Goal: Task Accomplishment & Management: Use online tool/utility

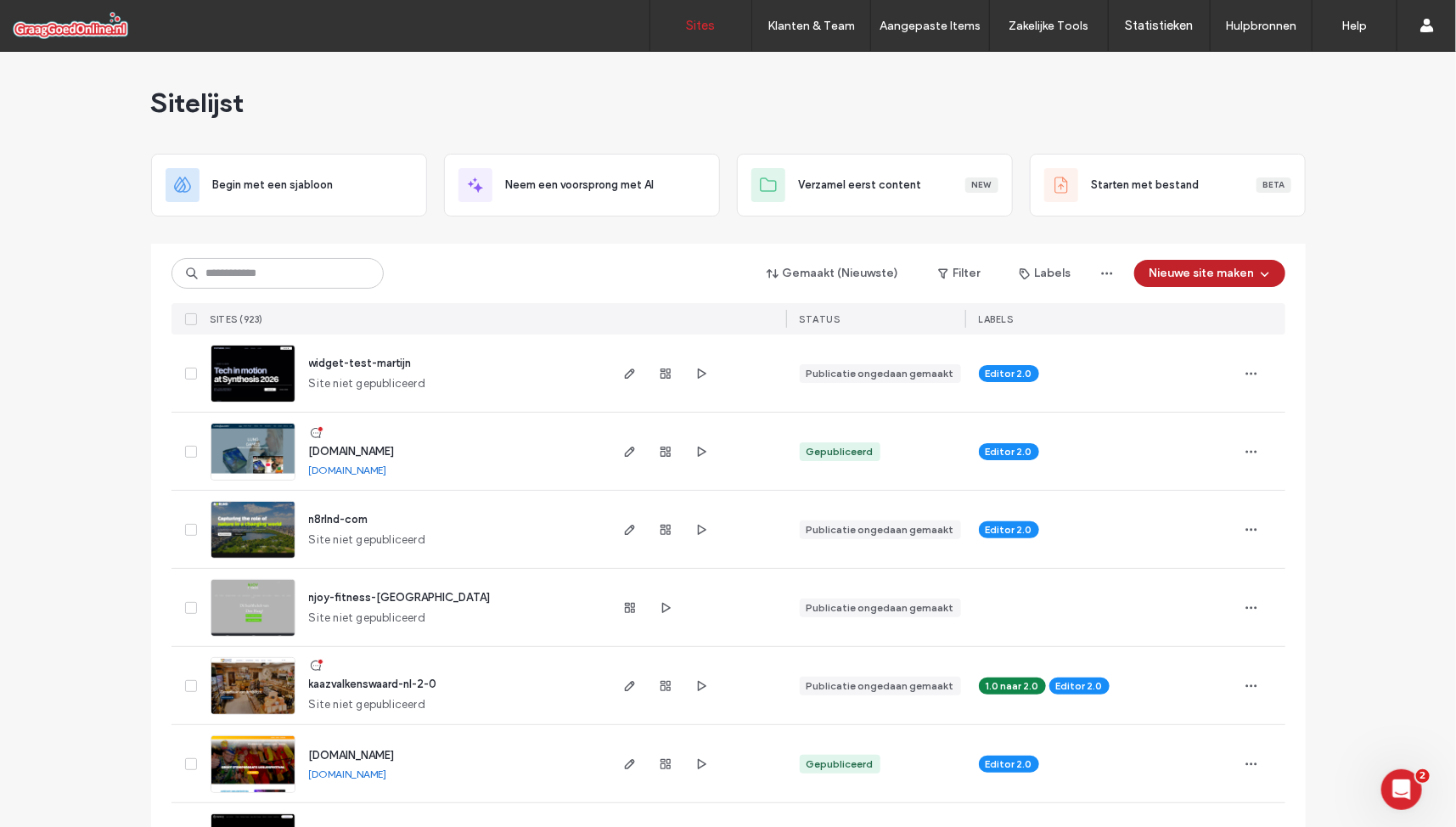
click at [1242, 281] on button "Nieuwe site maken" at bounding box center [1209, 273] width 152 height 27
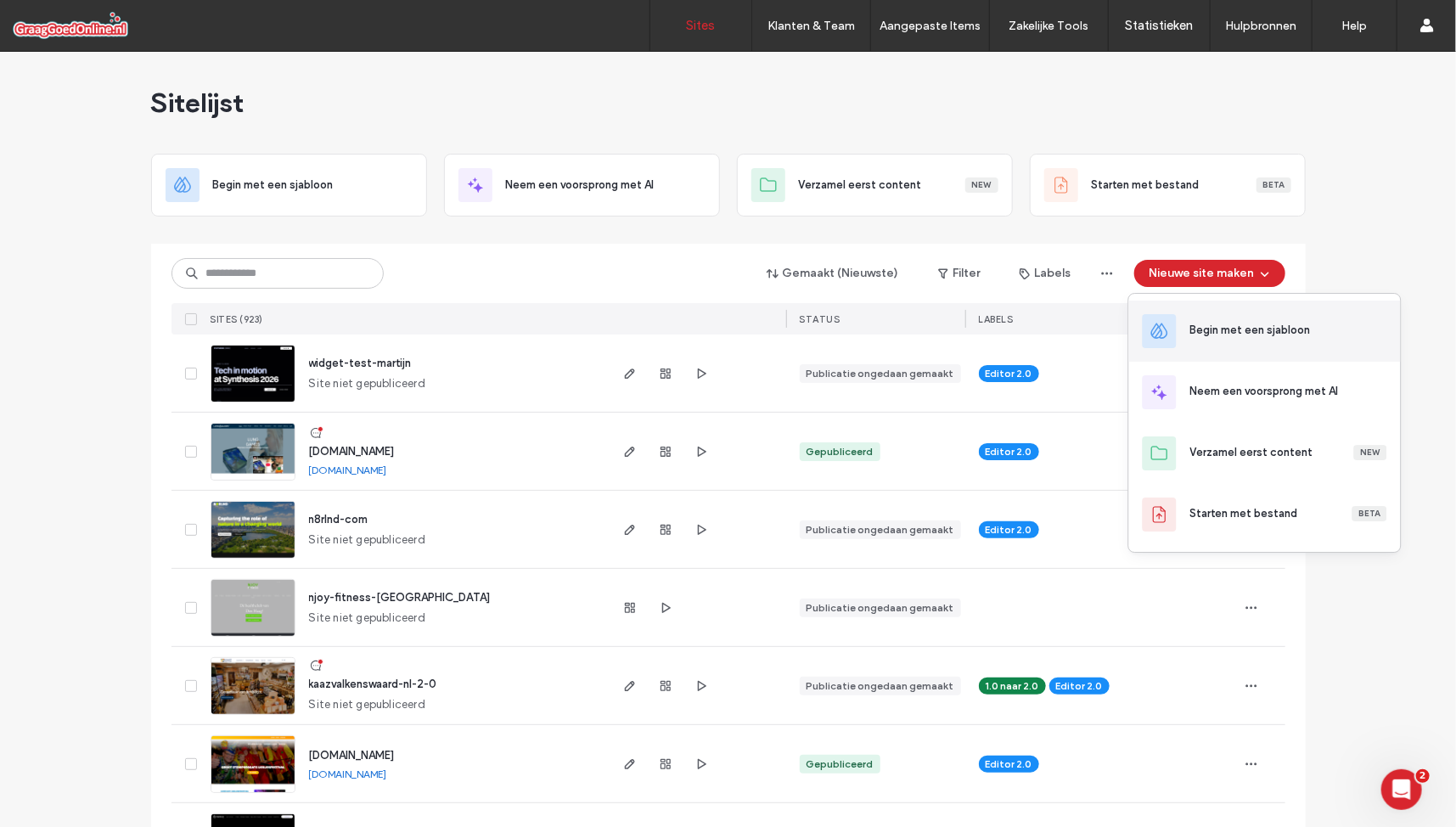
click at [1256, 329] on div "Begin met een sjabloon" at bounding box center [1251, 330] width 121 height 17
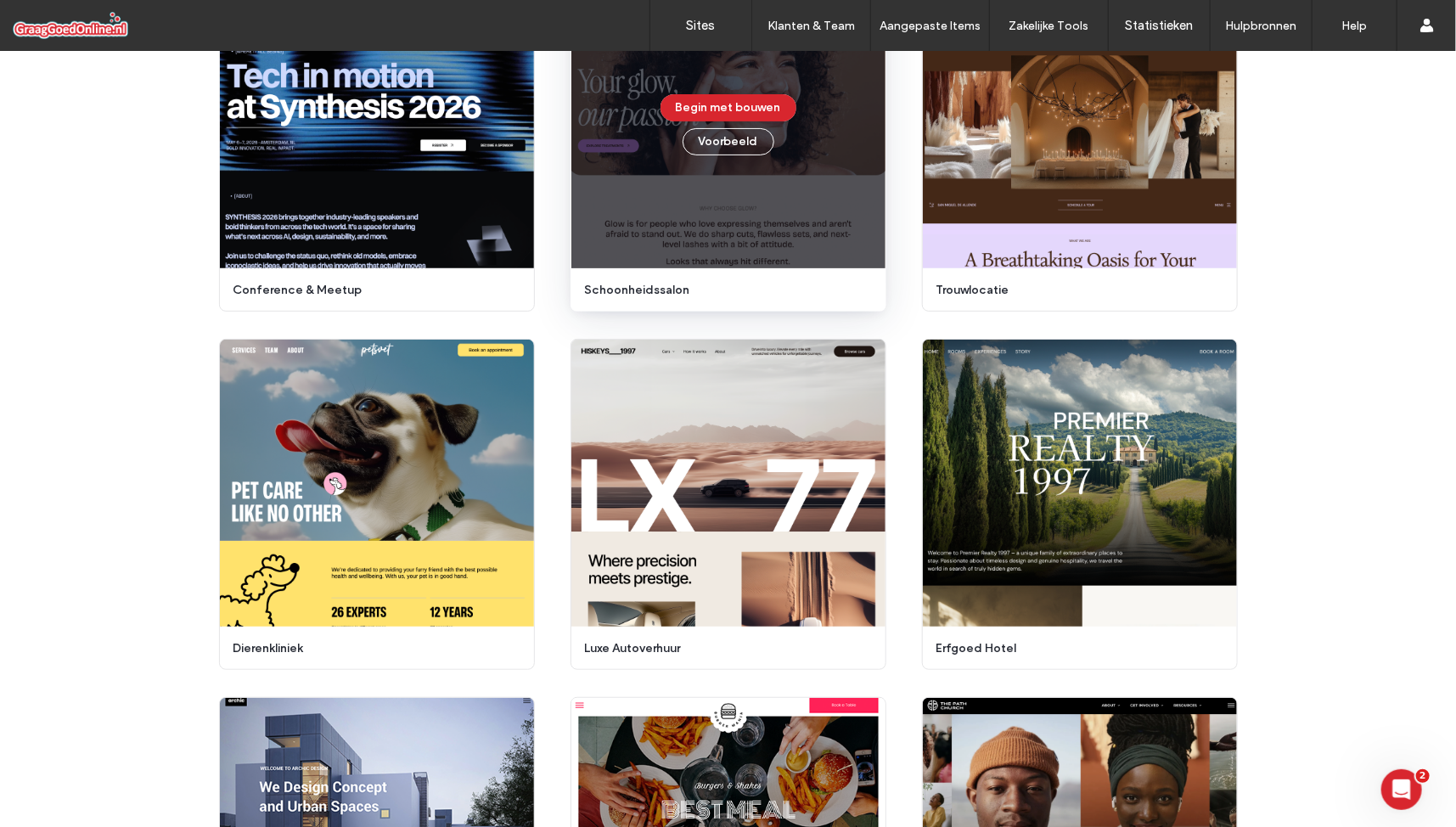
scroll to position [202, 0]
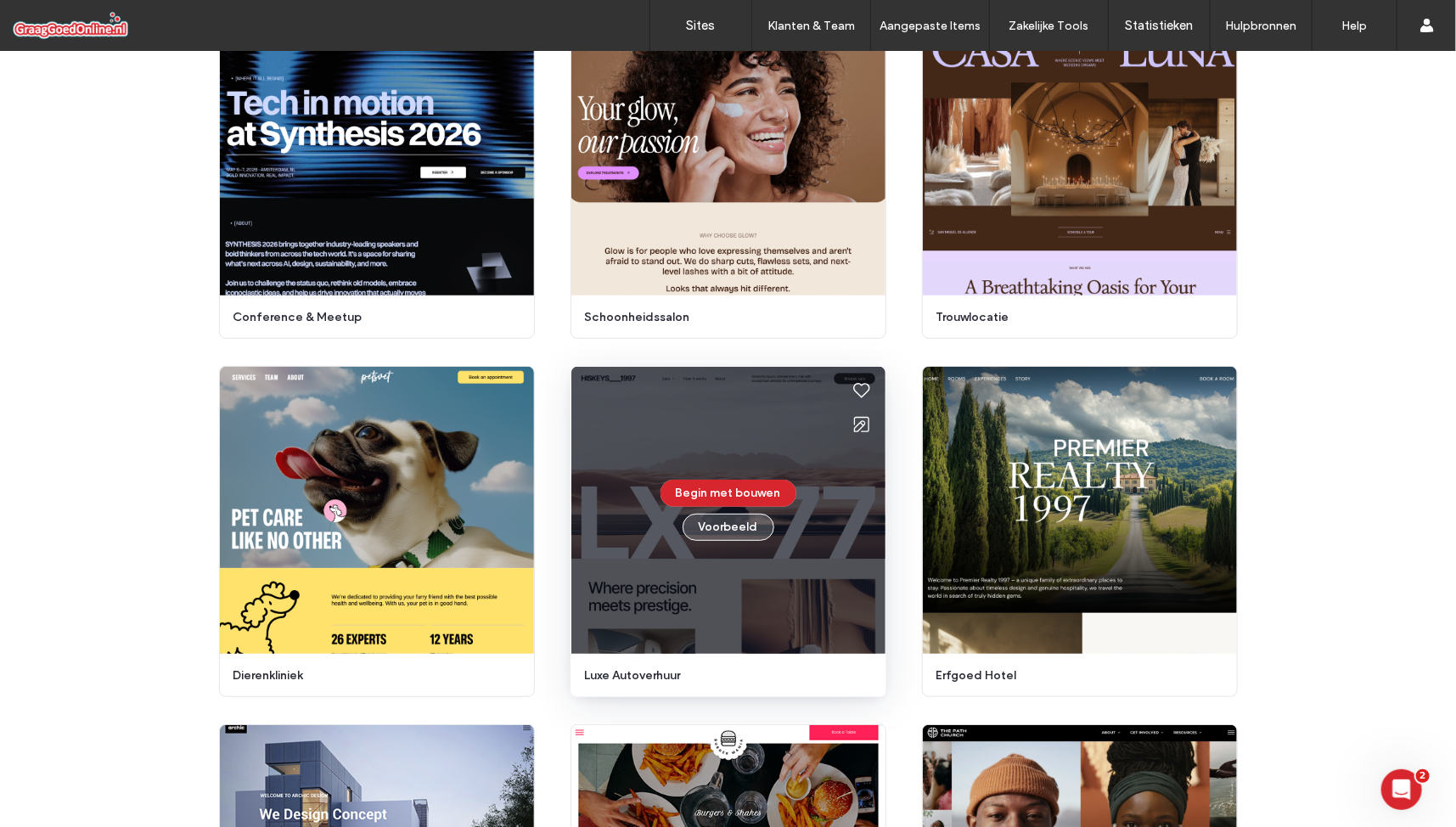
click at [753, 524] on button "Voorbeeld" at bounding box center [729, 527] width 92 height 27
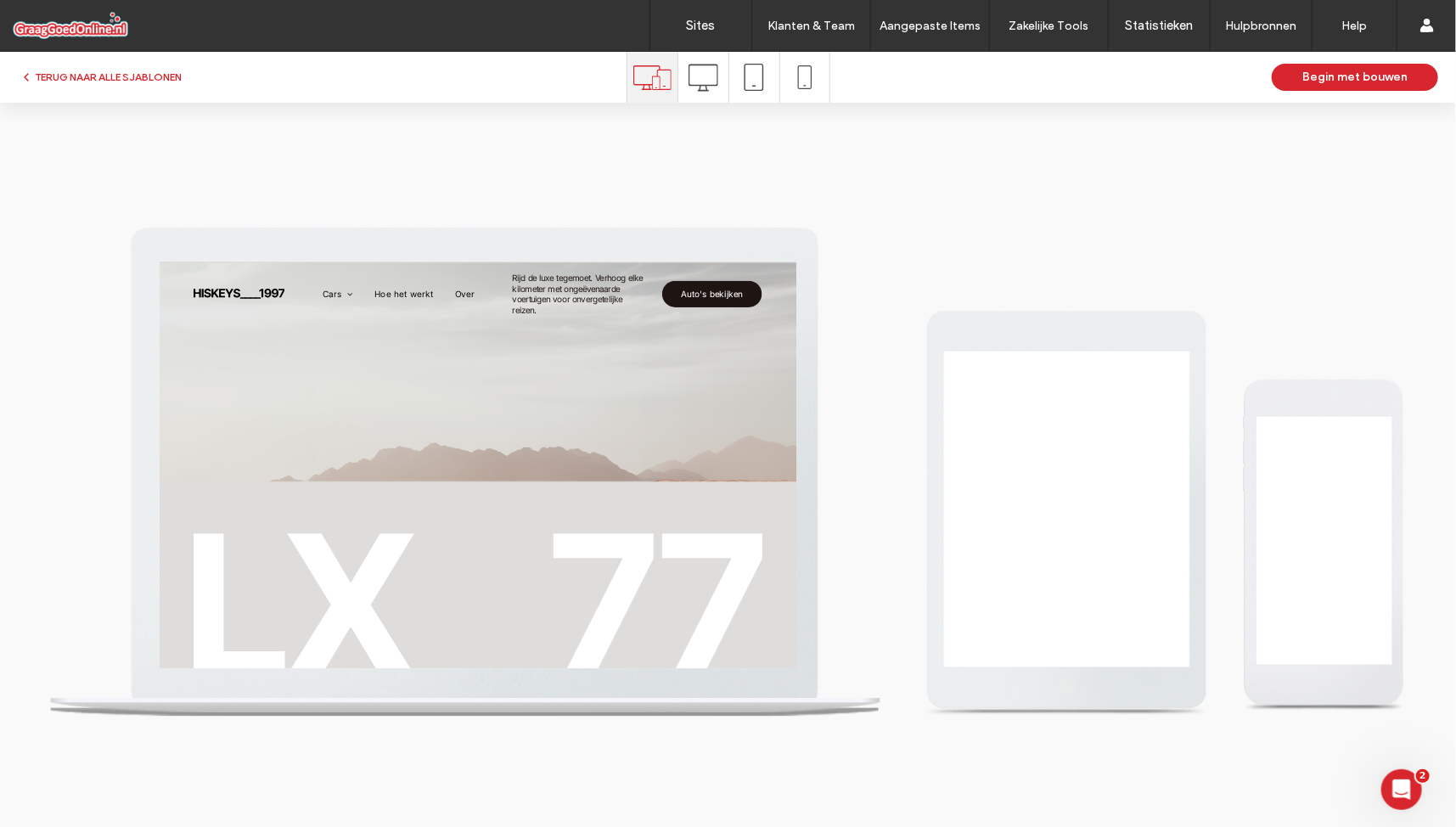
scroll to position [0, 0]
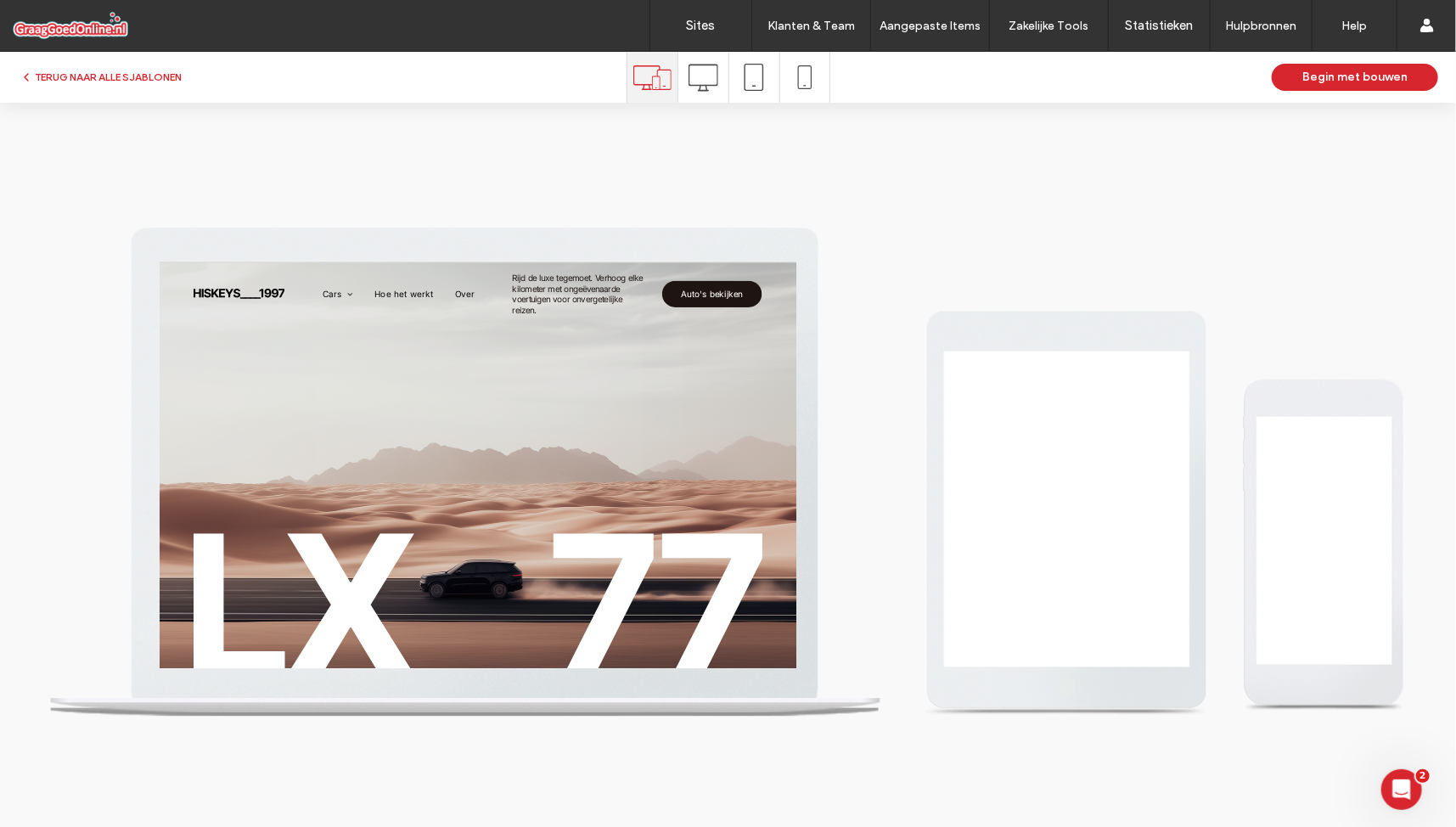
click at [706, 83] on icon at bounding box center [703, 77] width 30 height 30
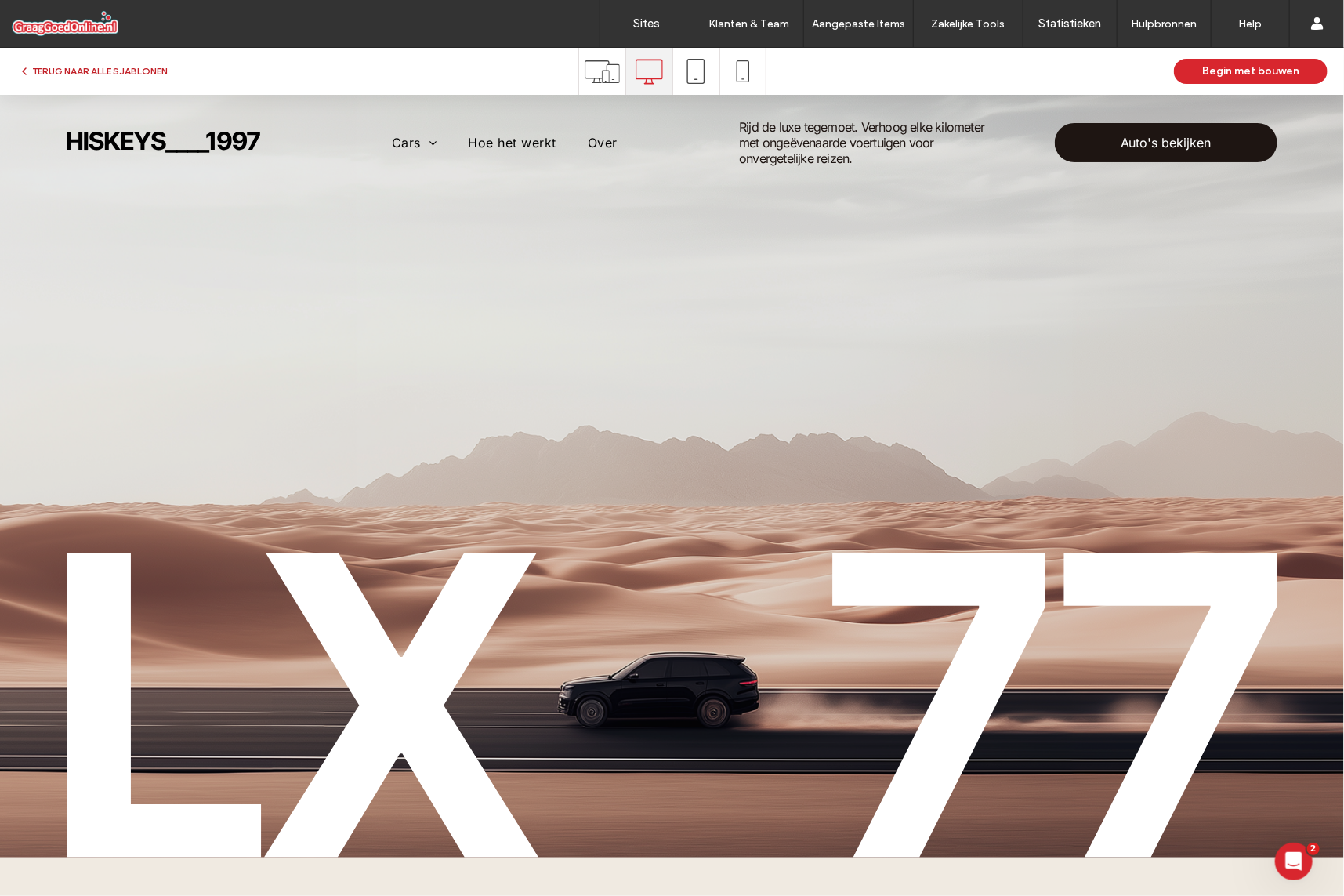
click at [140, 65] on button "TERUG NAAR ALLE SJABLONEN" at bounding box center [92, 71] width 150 height 19
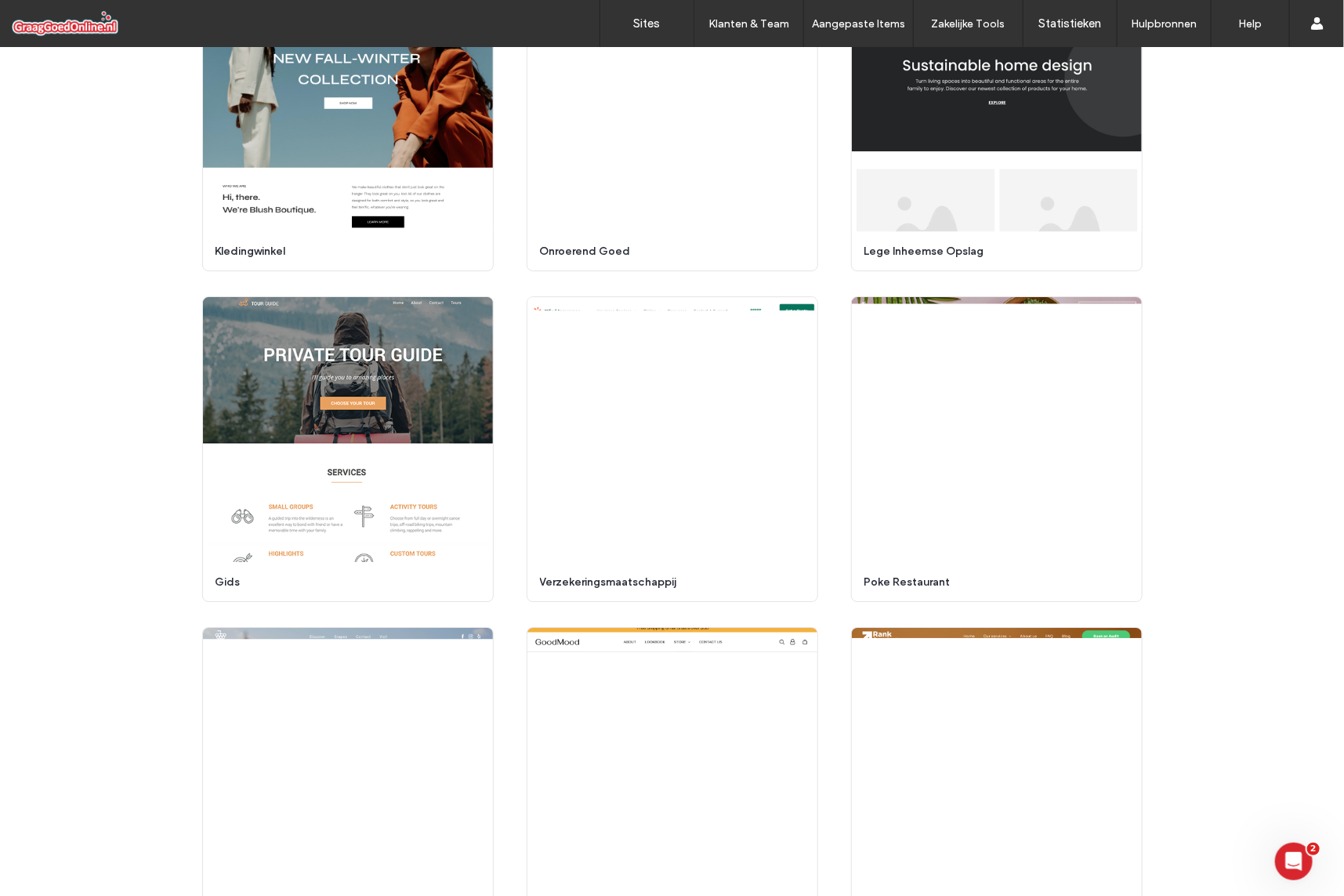
scroll to position [2673, 0]
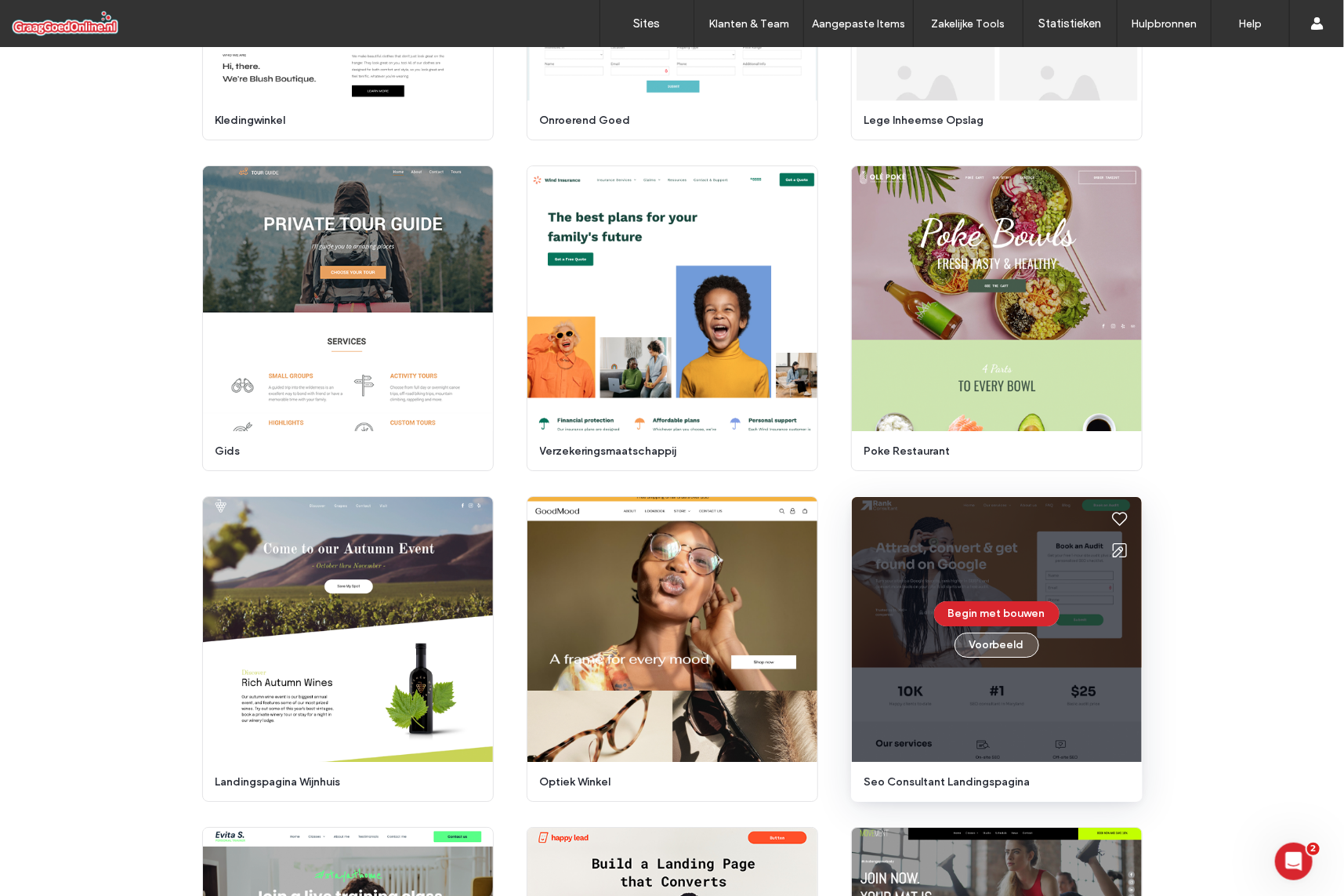
click at [1010, 652] on button "Voorbeeld" at bounding box center [997, 645] width 85 height 25
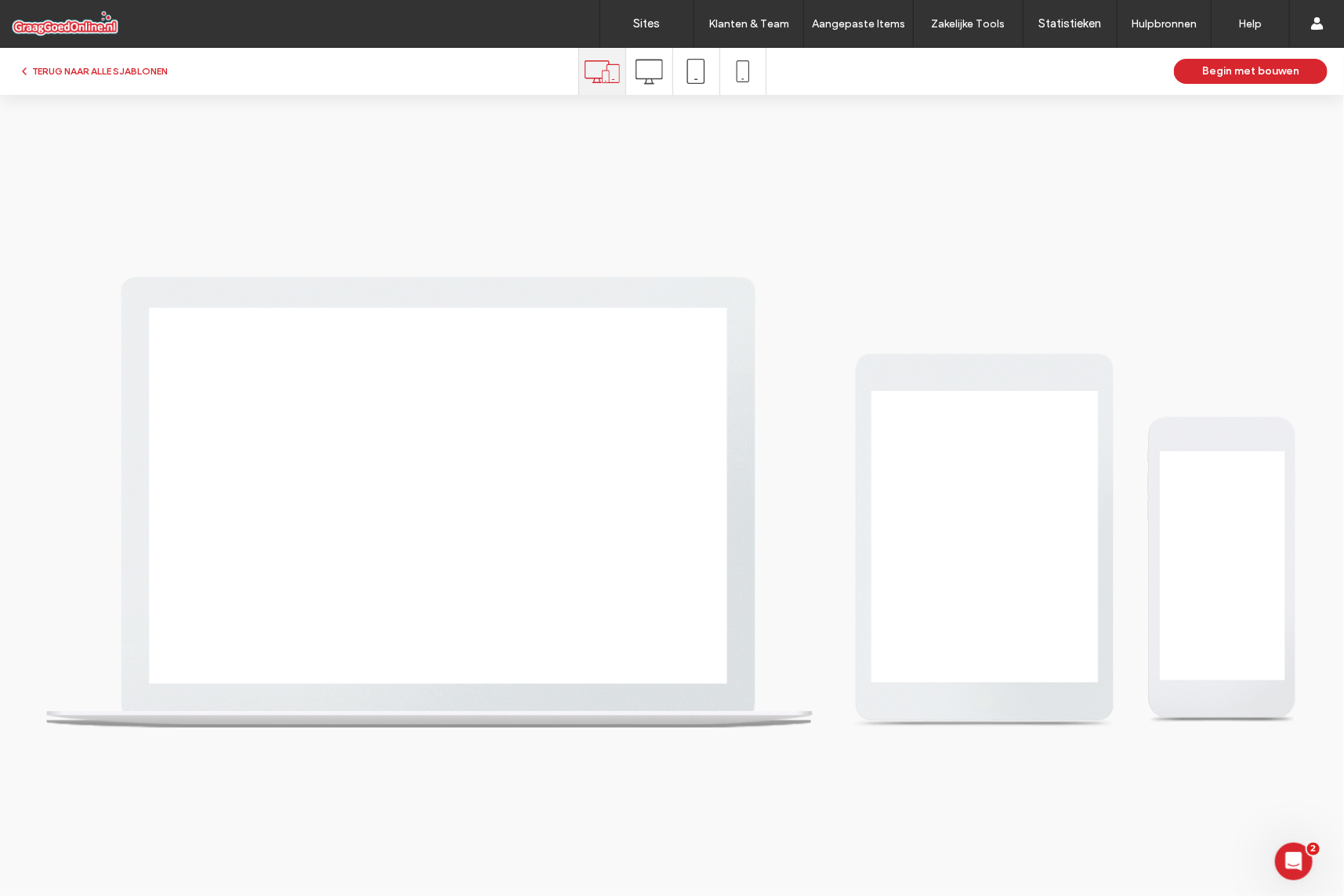
click at [652, 73] on icon at bounding box center [649, 71] width 27 height 27
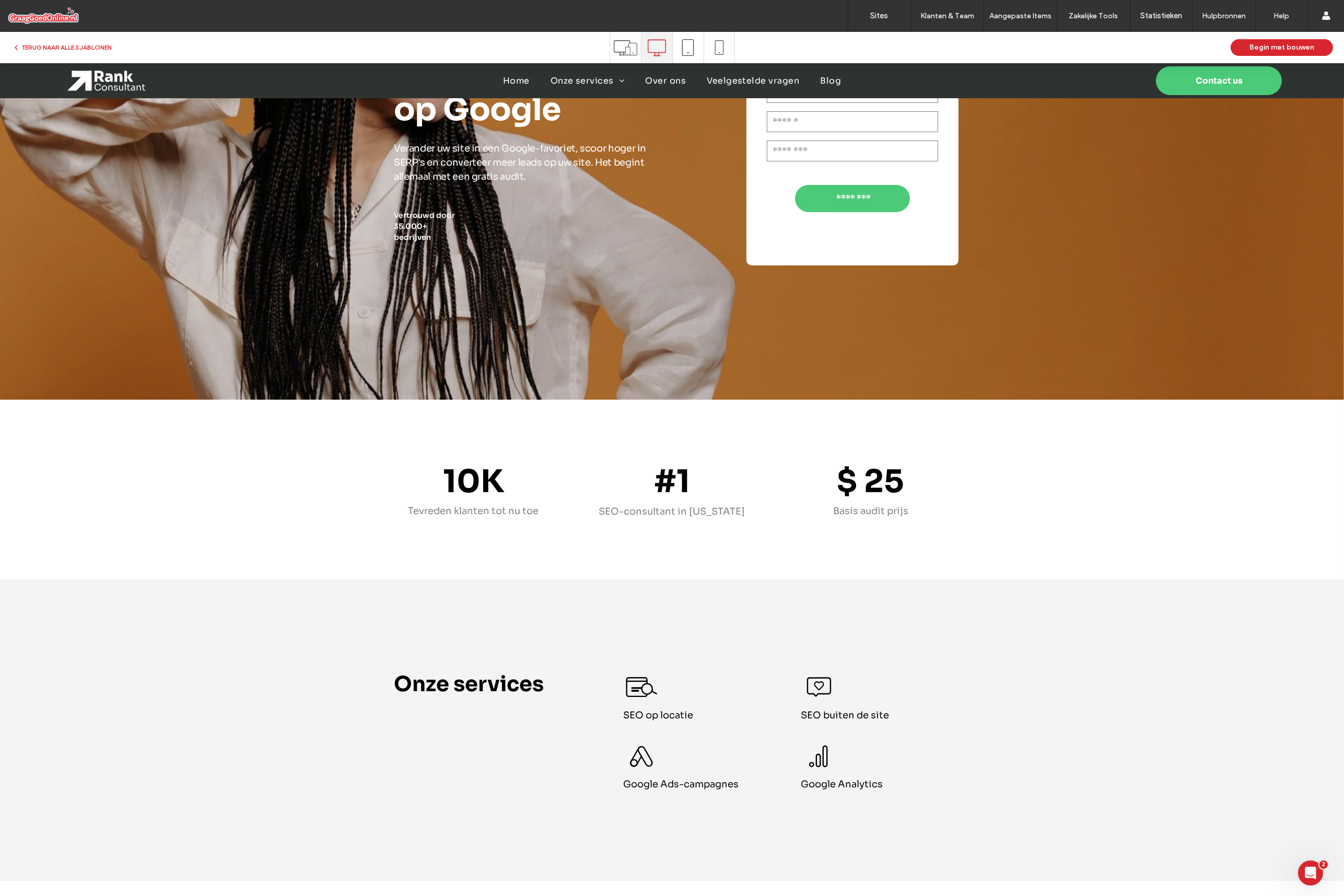
scroll to position [522, 0]
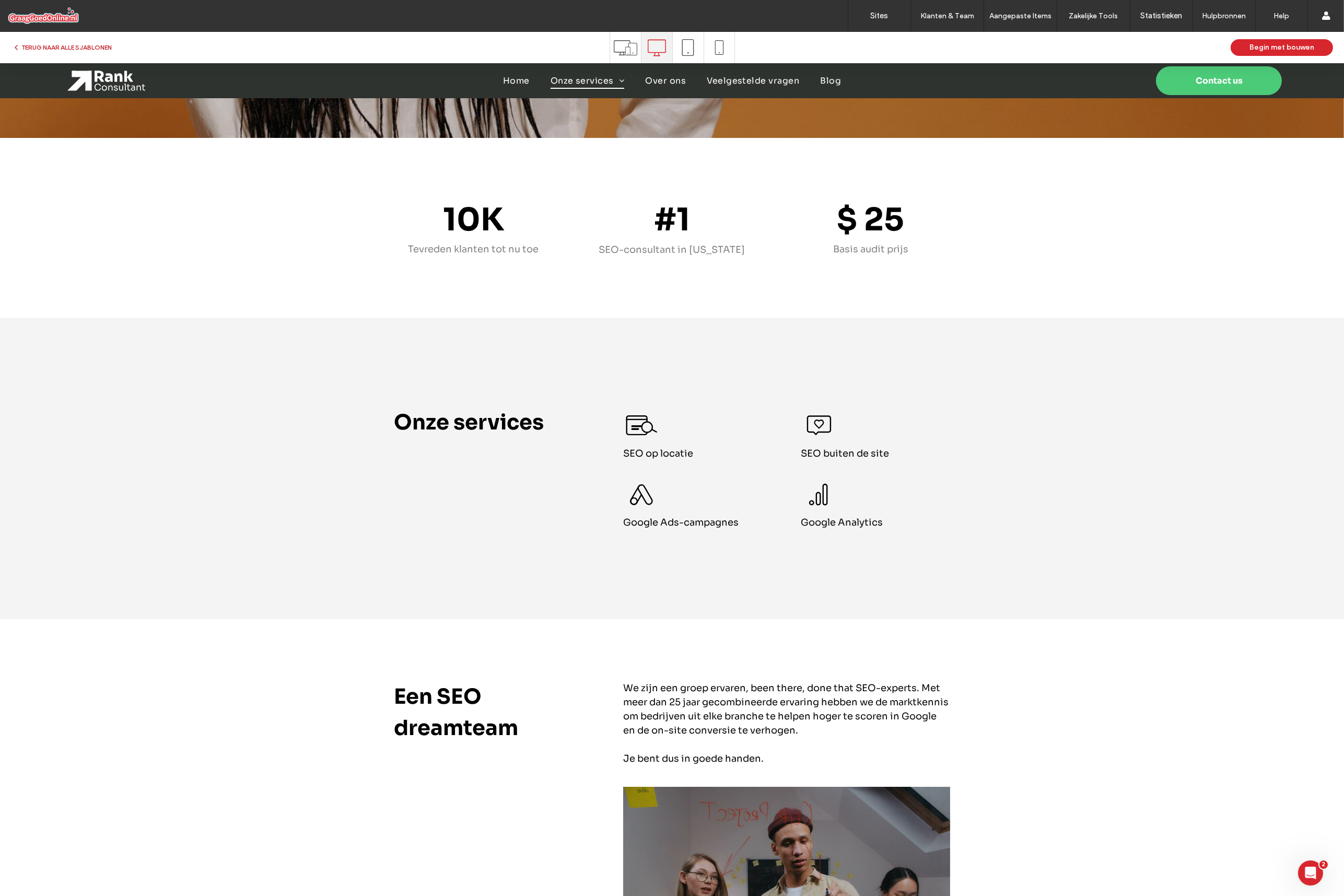
click at [103, 48] on button "TERUG NAAR ALLE SJABLONEN" at bounding box center [61, 47] width 100 height 12
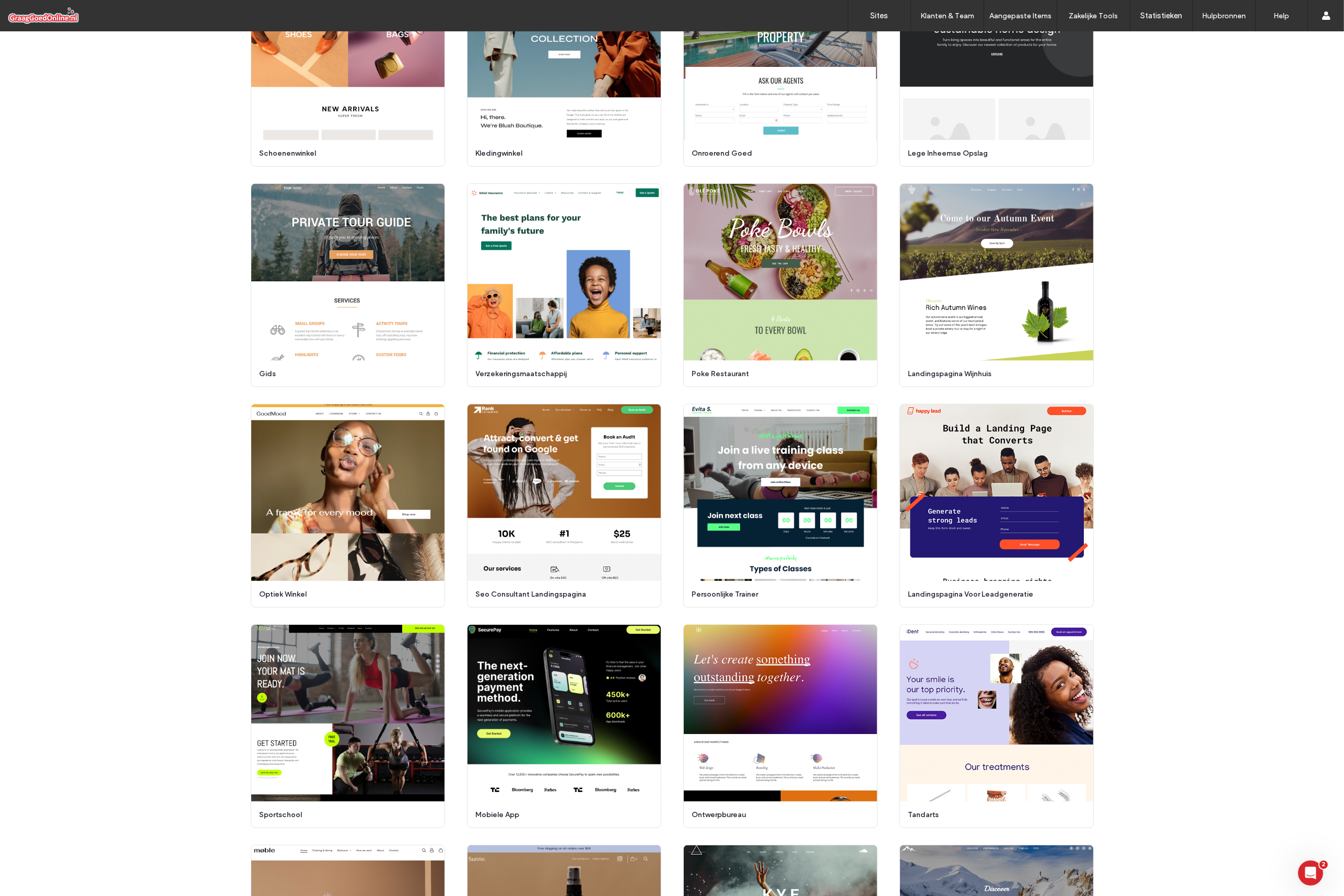
scroll to position [1930, 0]
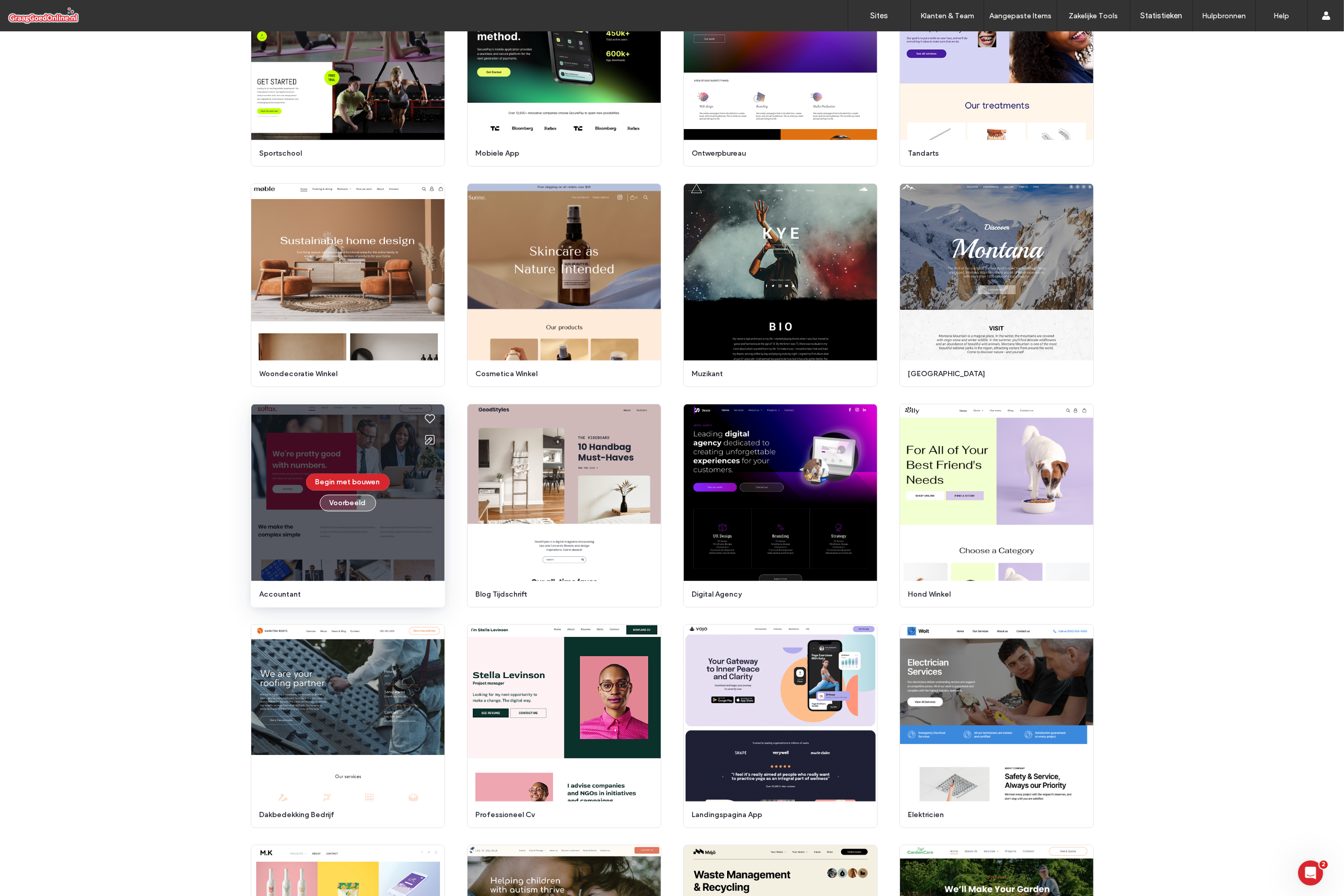
click at [357, 502] on button "Voorbeeld" at bounding box center [348, 503] width 57 height 17
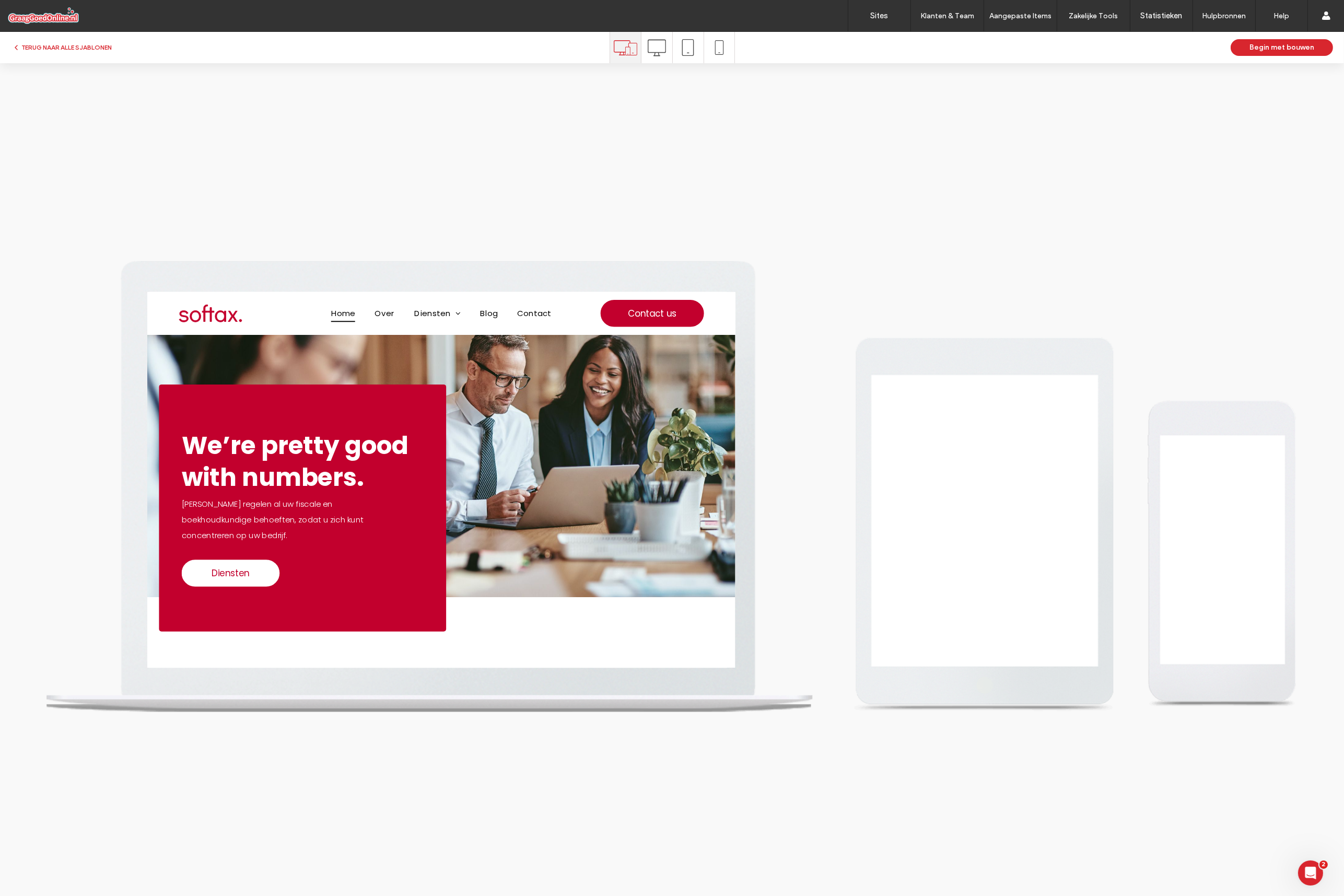
click at [656, 53] on icon at bounding box center [656, 47] width 18 height 18
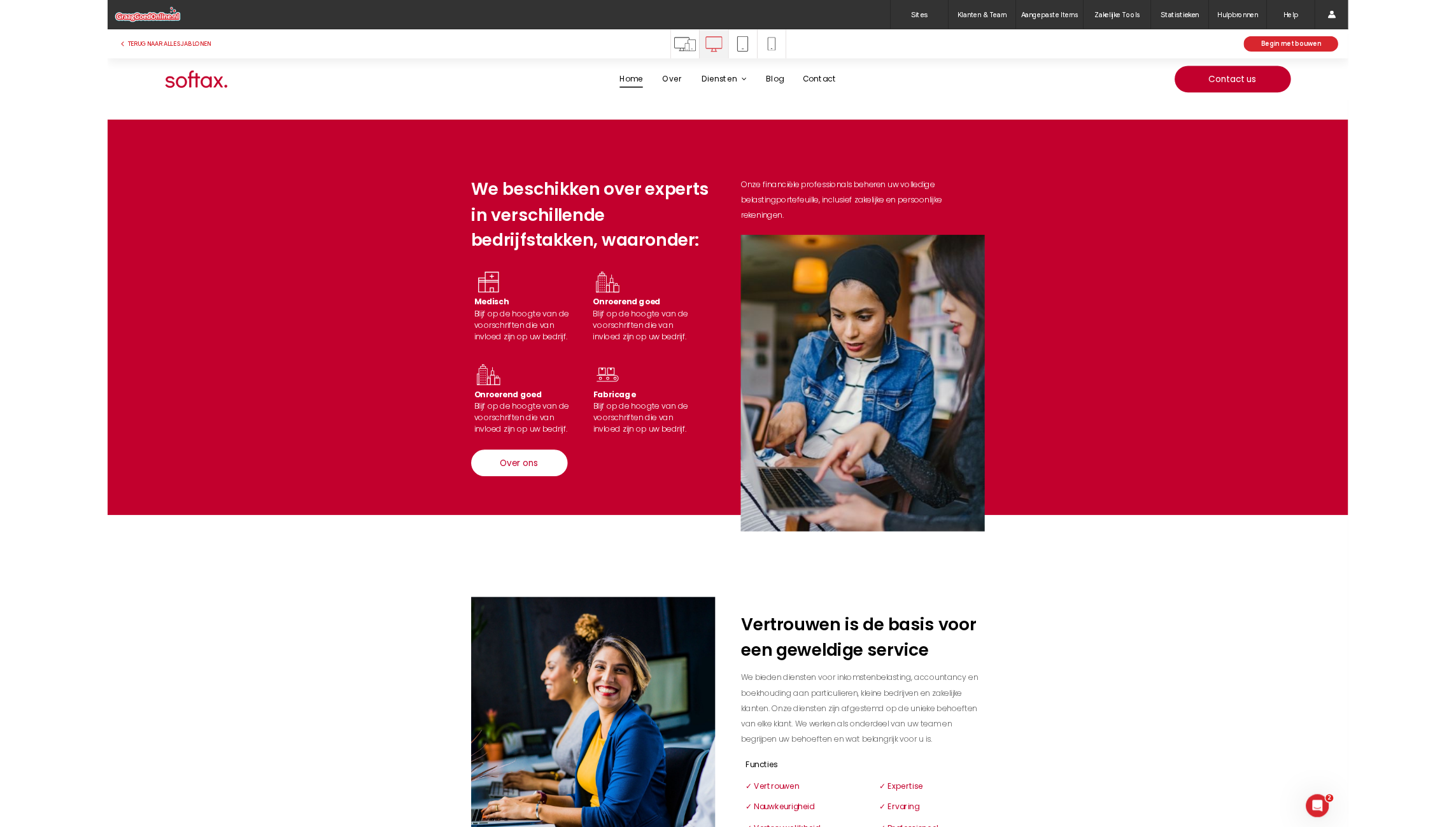
scroll to position [1881, 0]
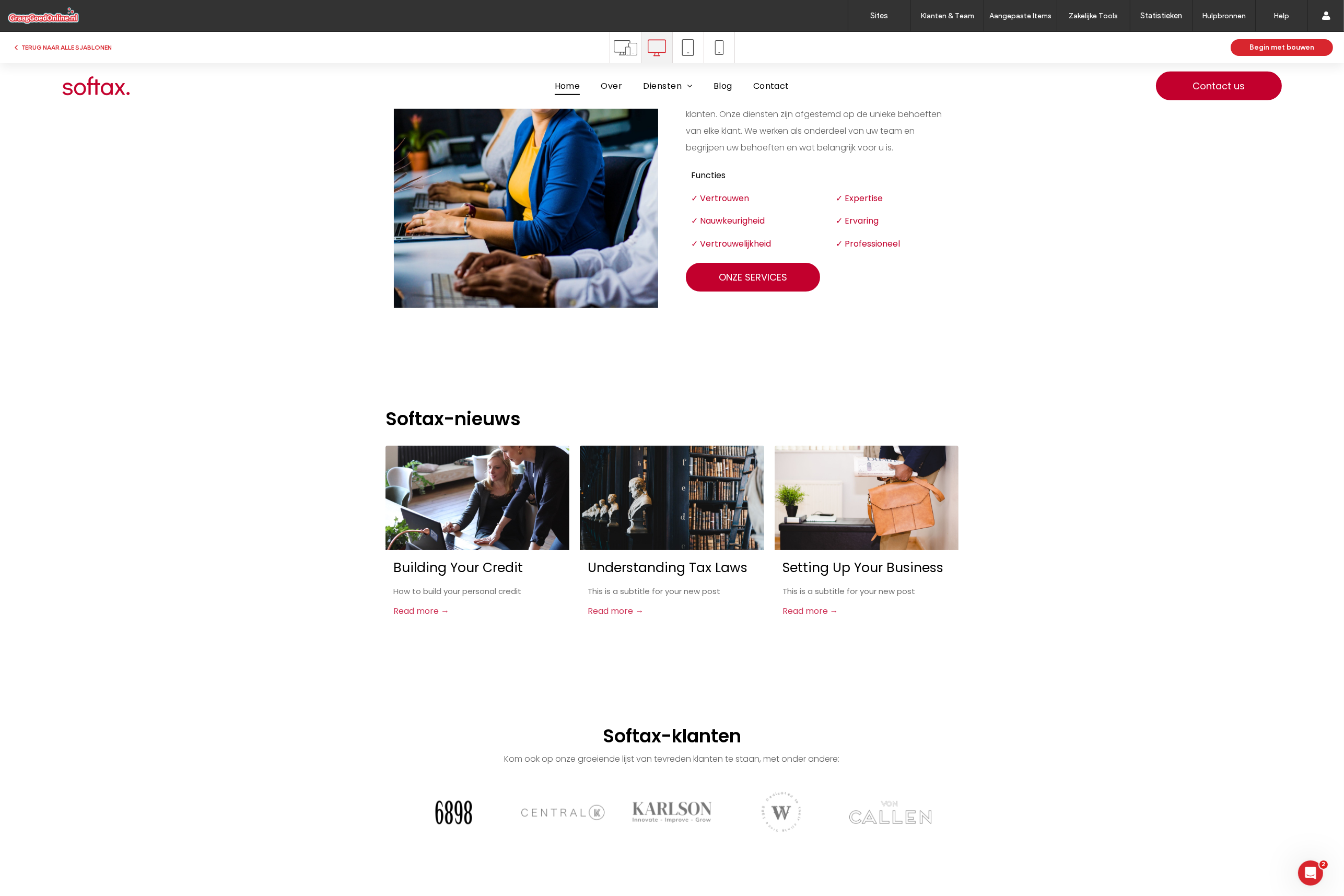
click at [895, 384] on div "Softax-nieuws Building Your Credit By [PERSON_NAME] • [DATE] How to build your …" at bounding box center [672, 522] width 1344 height 331
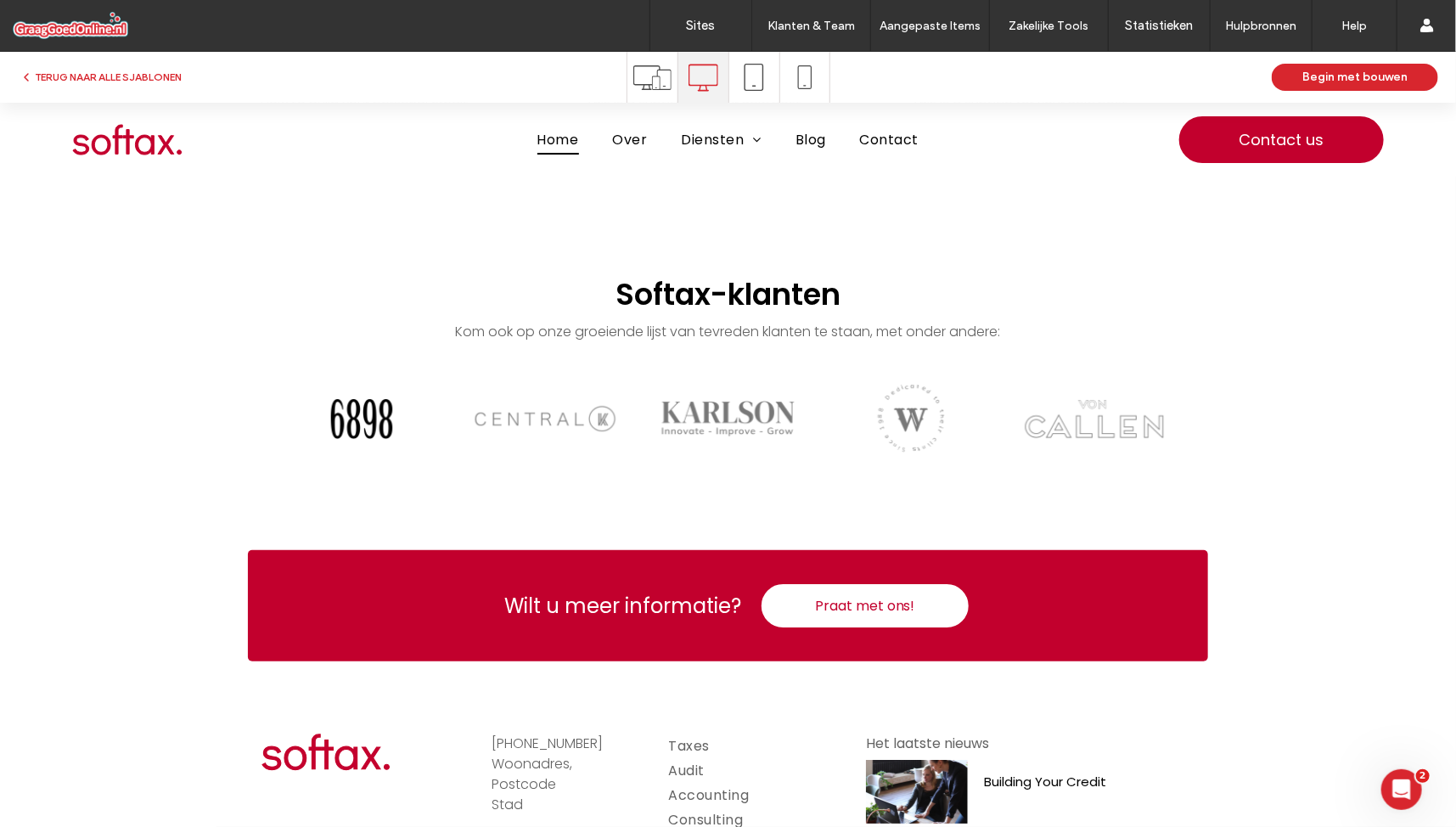
scroll to position [3147, 0]
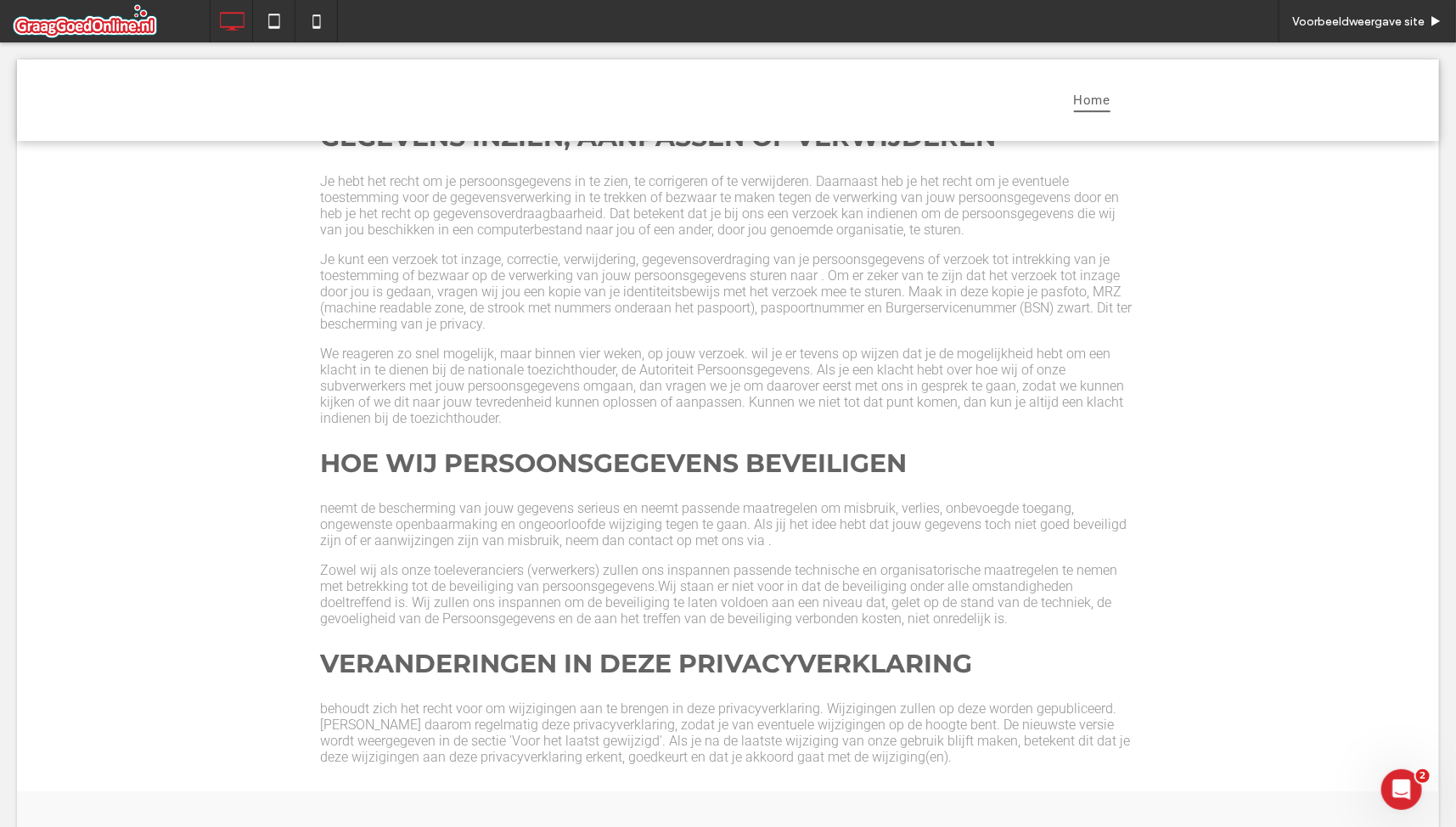
scroll to position [3197, 0]
